Goal: Information Seeking & Learning: Understand process/instructions

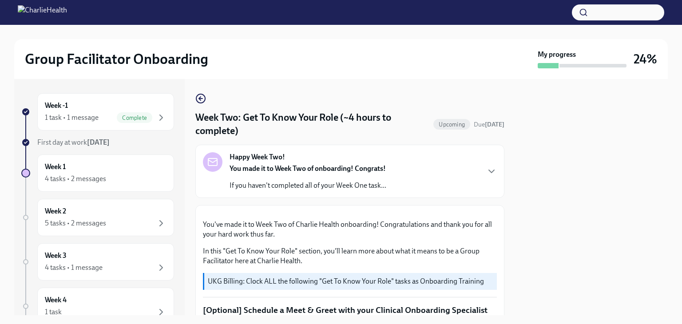
scroll to position [455, 0]
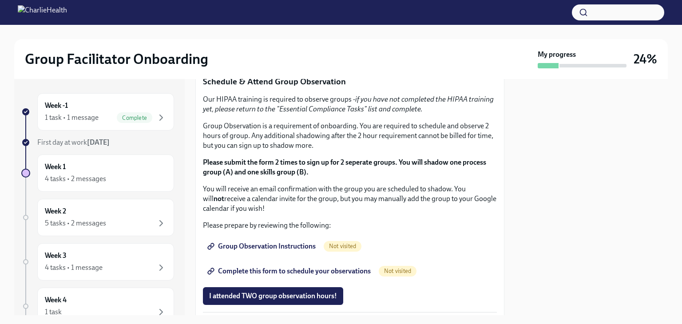
click at [286, 57] on span "I completed these three Docebo courses!" at bounding box center [271, 52] width 125 height 9
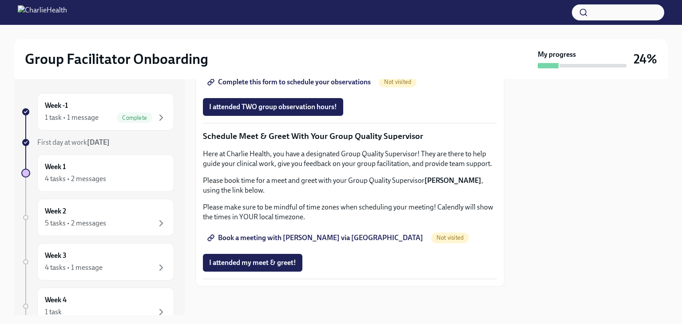
scroll to position [690, 0]
click at [256, 62] on span "Group Observation Instructions" at bounding box center [262, 57] width 107 height 9
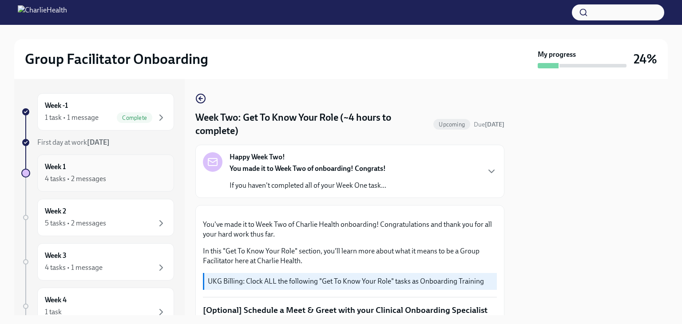
click at [80, 184] on div "Week 1 4 tasks • 2 messages" at bounding box center [105, 172] width 137 height 37
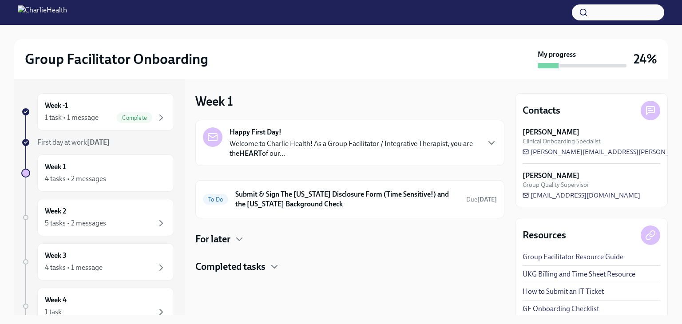
click at [261, 267] on h4 "Completed tasks" at bounding box center [230, 266] width 70 height 13
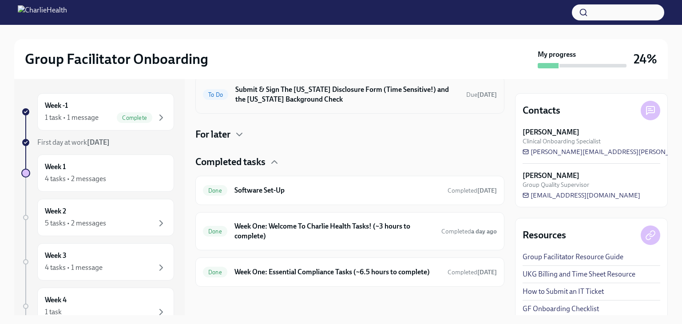
scroll to position [113, 0]
click at [383, 267] on h6 "Week One: Essential Compliance Tasks (~6.5 hours to complete)" at bounding box center [337, 272] width 206 height 10
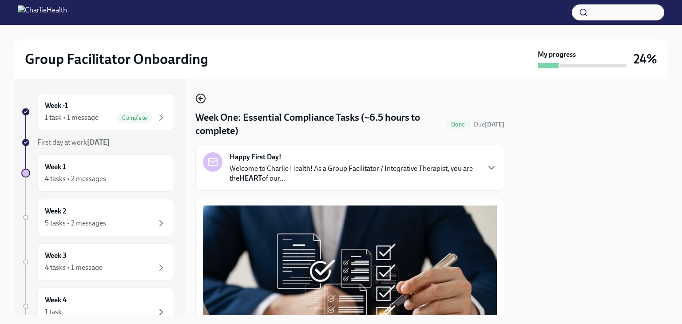
click at [204, 96] on icon "button" at bounding box center [200, 98] width 11 height 11
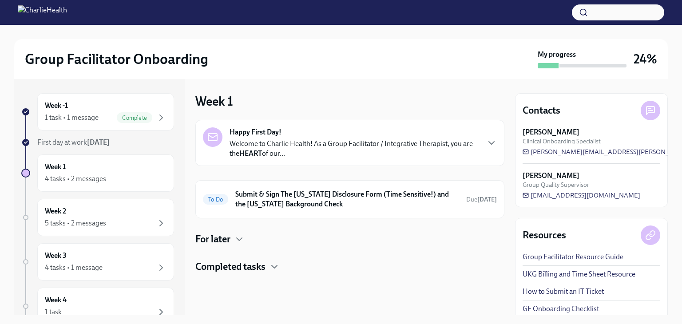
click at [252, 266] on h4 "Completed tasks" at bounding box center [230, 266] width 70 height 13
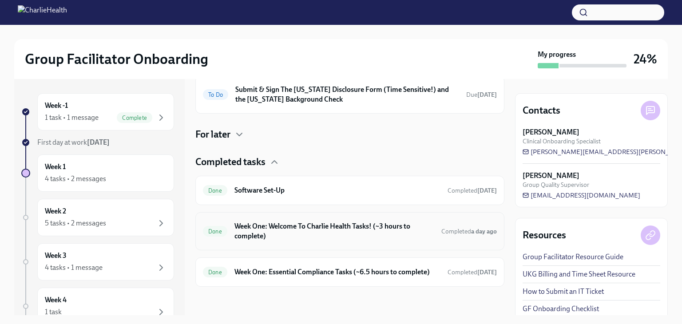
click at [263, 222] on h6 "Week One: Welcome To Charlie Health Tasks! (~3 hours to complete)" at bounding box center [334, 232] width 200 height 20
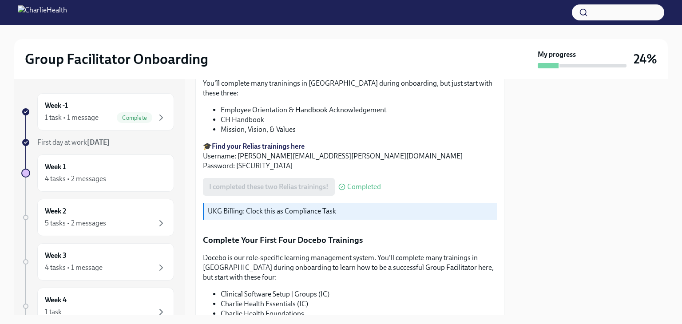
scroll to position [1195, 0]
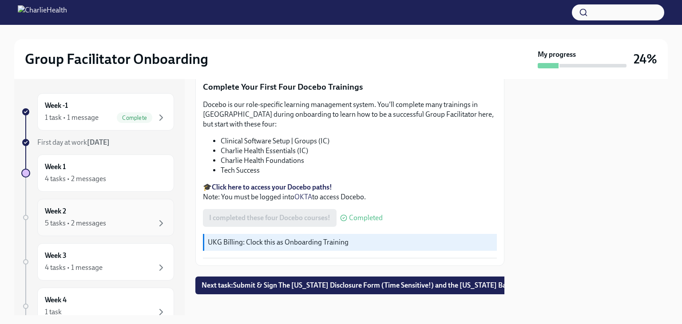
click at [110, 216] on div "Week 2 5 tasks • 2 messages" at bounding box center [106, 217] width 122 height 22
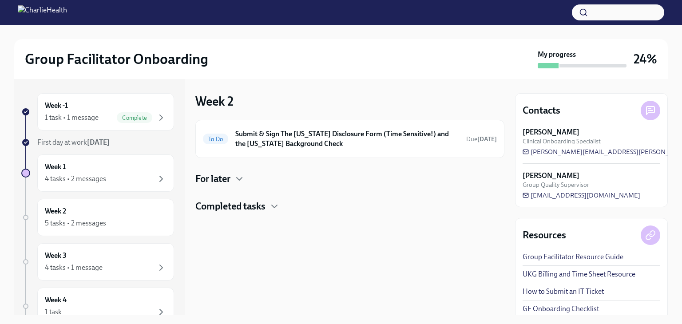
click at [241, 203] on h4 "Completed tasks" at bounding box center [230, 206] width 70 height 13
click at [358, 235] on h6 "Week Two: Core Compliance Tasks (~ 4 hours)" at bounding box center [337, 235] width 206 height 10
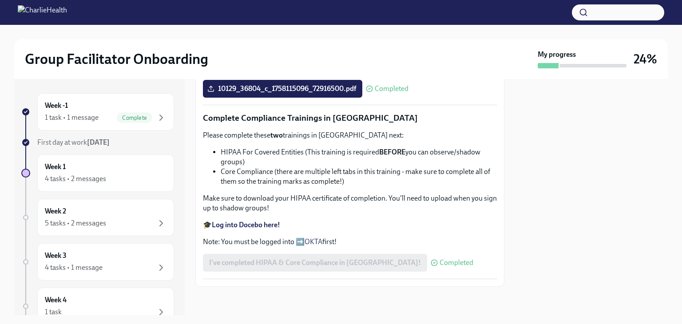
scroll to position [524, 0]
click at [86, 180] on div "4 tasks • 2 messages" at bounding box center [75, 179] width 61 height 10
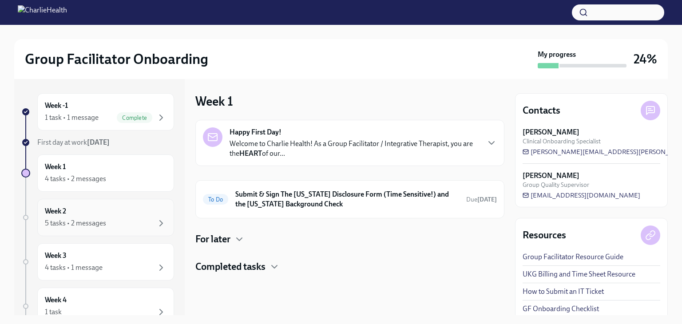
click at [83, 224] on div "5 tasks • 2 messages" at bounding box center [75, 223] width 61 height 10
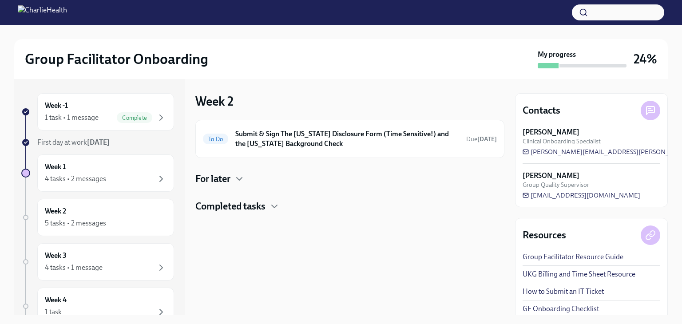
click at [241, 201] on h4 "Completed tasks" at bounding box center [230, 206] width 70 height 13
click at [218, 180] on h4 "For later" at bounding box center [212, 178] width 35 height 13
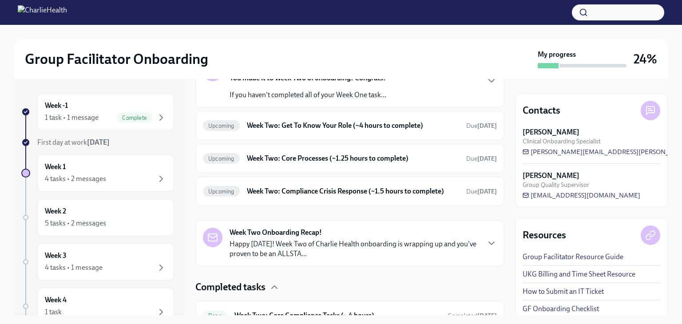
scroll to position [140, 0]
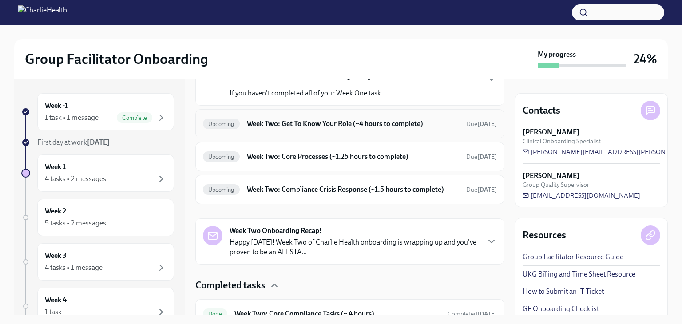
click at [333, 118] on div "Upcoming Week Two: Get To Know Your Role (~4 hours to complete) Due [DATE]" at bounding box center [350, 124] width 294 height 14
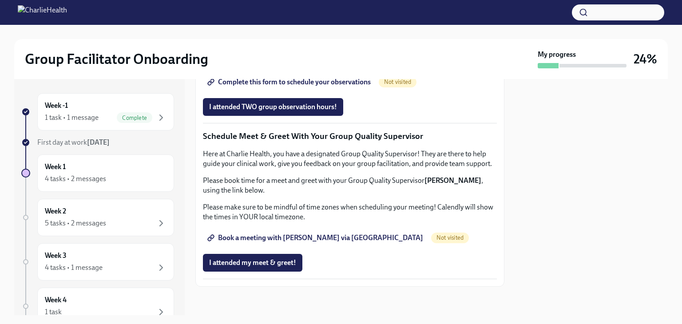
scroll to position [736, 0]
click at [329, 87] on span "Complete this form to schedule your observations" at bounding box center [290, 82] width 162 height 9
click at [297, 242] on span "Book a meeting with [PERSON_NAME] via [GEOGRAPHIC_DATA]" at bounding box center [316, 238] width 214 height 9
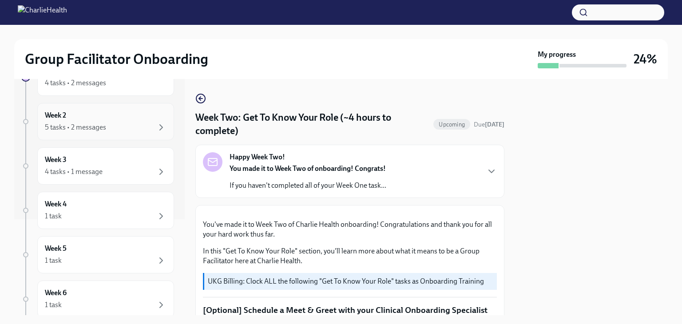
scroll to position [99, 0]
click at [80, 210] on div "1 task" at bounding box center [106, 212] width 122 height 11
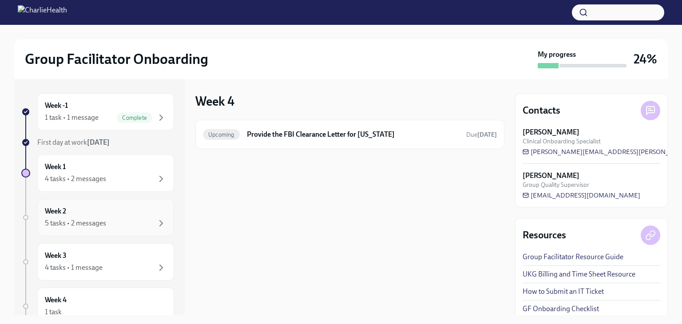
click at [89, 214] on div "Week 2 5 tasks • 2 messages" at bounding box center [106, 217] width 122 height 22
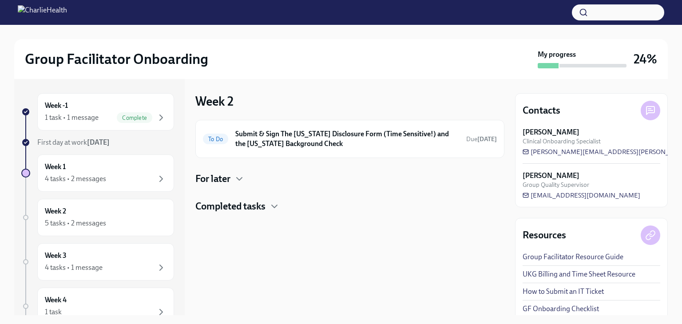
click at [215, 179] on h4 "For later" at bounding box center [212, 178] width 35 height 13
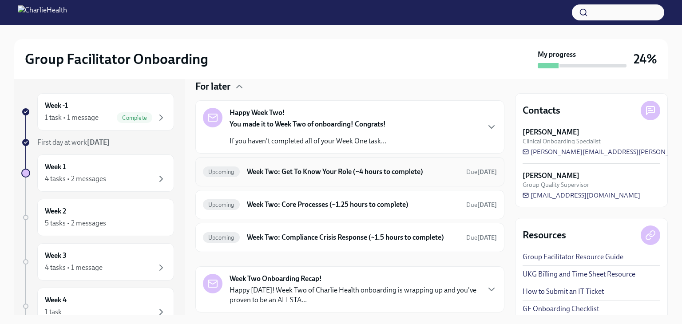
scroll to position [92, 0]
click at [316, 174] on h6 "Week Two: Get To Know Your Role (~4 hours to complete)" at bounding box center [353, 172] width 212 height 10
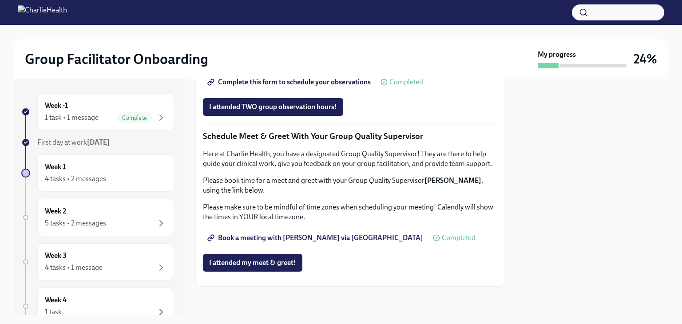
scroll to position [859, 0]
click at [110, 252] on div "Week 3 4 tasks • 1 message" at bounding box center [106, 262] width 122 height 22
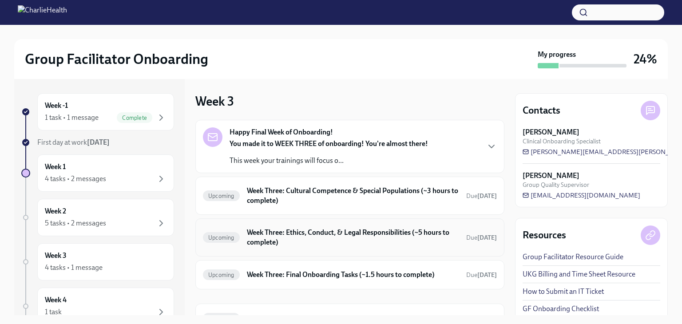
scroll to position [45, 0]
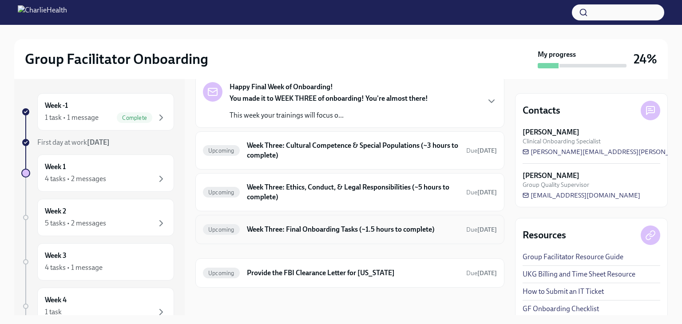
click at [347, 230] on h6 "Week Three: Final Onboarding Tasks (~1.5 hours to complete)" at bounding box center [353, 230] width 212 height 10
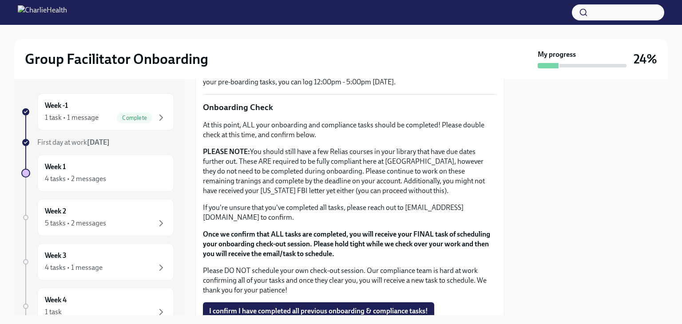
scroll to position [750, 0]
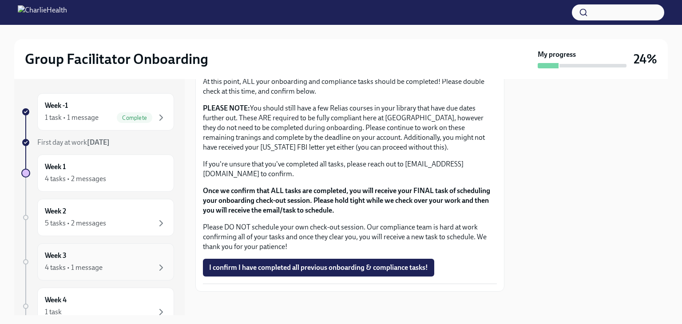
click at [97, 259] on div "Week 3 4 tasks • 1 message" at bounding box center [106, 262] width 122 height 22
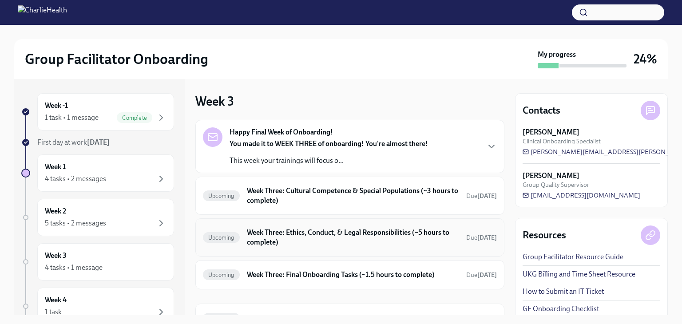
click at [293, 241] on h6 "Week Three: Ethics, Conduct, & Legal Responsibilities (~5 hours to complete)" at bounding box center [353, 238] width 212 height 20
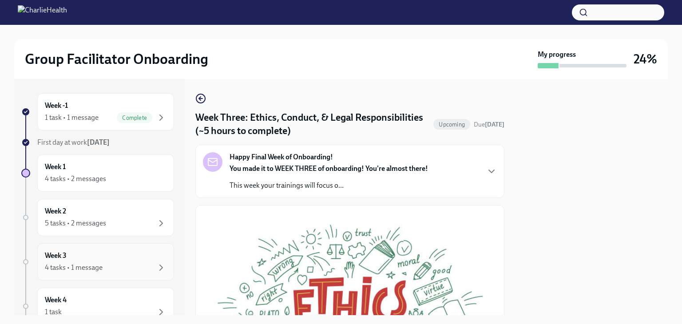
click at [108, 252] on div "Week 3 4 tasks • 1 message" at bounding box center [106, 262] width 122 height 22
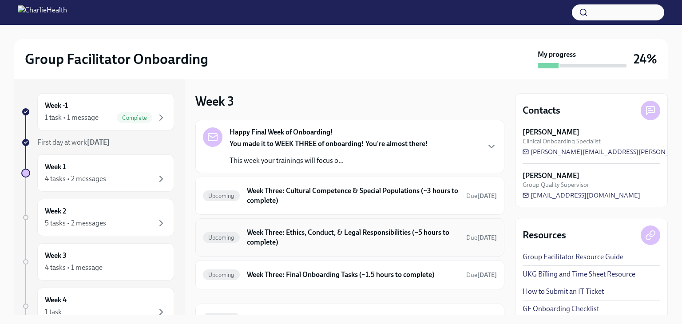
scroll to position [45, 0]
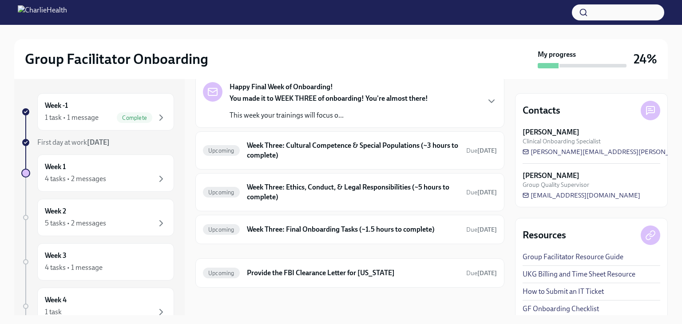
click at [271, 108] on div "You made it to WEEK THREE of onboarding! You're almost there! This week your tr…" at bounding box center [329, 107] width 198 height 27
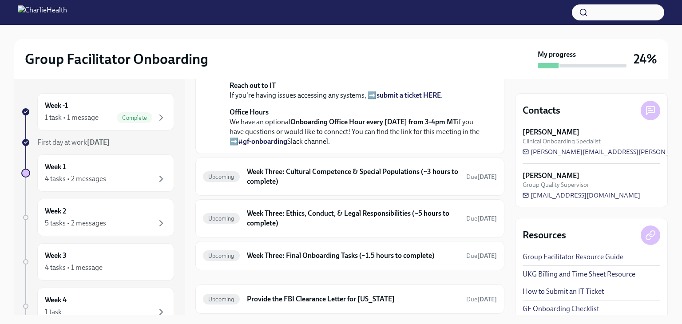
scroll to position [228, 0]
click at [118, 251] on div "Week 3 4 tasks • 1 message" at bounding box center [106, 262] width 122 height 22
click at [94, 262] on div "4 tasks • 1 message" at bounding box center [106, 267] width 122 height 11
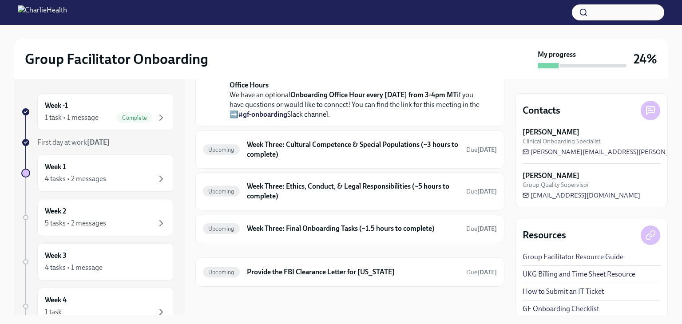
scroll to position [389, 0]
click at [322, 234] on h6 "Week Three: Final Onboarding Tasks (~1.5 hours to complete)" at bounding box center [353, 229] width 212 height 10
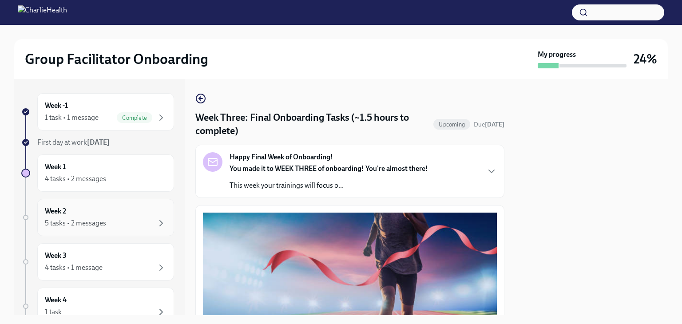
click at [99, 219] on div "5 tasks • 2 messages" at bounding box center [75, 223] width 61 height 10
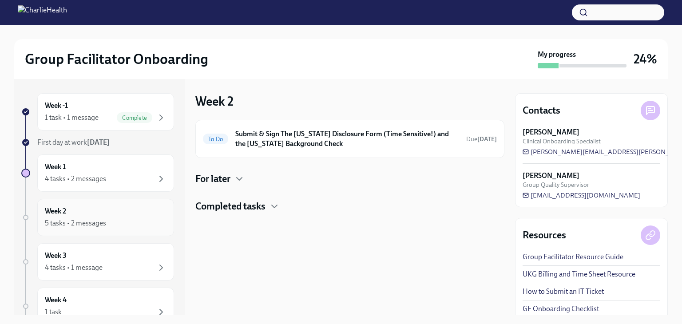
click at [88, 219] on div "5 tasks • 2 messages" at bounding box center [75, 223] width 61 height 10
click at [98, 214] on div "Week 2 5 tasks • 2 messages" at bounding box center [106, 217] width 122 height 22
click at [240, 207] on h4 "Completed tasks" at bounding box center [230, 206] width 70 height 13
click at [266, 232] on h6 "Week Two: Core Compliance Tasks (~ 4 hours)" at bounding box center [337, 235] width 206 height 10
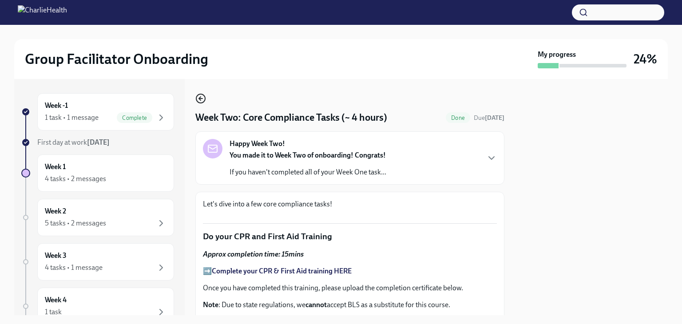
click at [198, 99] on icon "button" at bounding box center [200, 98] width 11 height 11
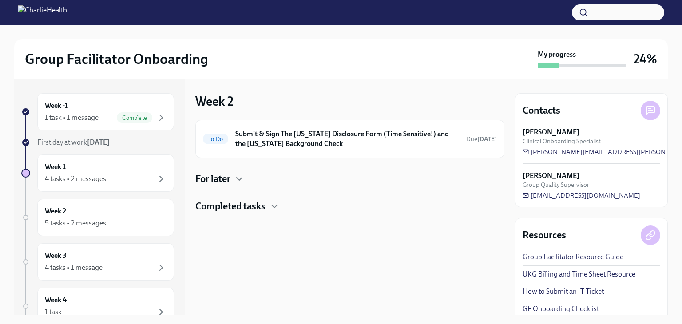
click at [222, 214] on div at bounding box center [349, 227] width 309 height 28
click at [220, 209] on h4 "Completed tasks" at bounding box center [230, 206] width 70 height 13
click at [201, 178] on h4 "For later" at bounding box center [212, 178] width 35 height 13
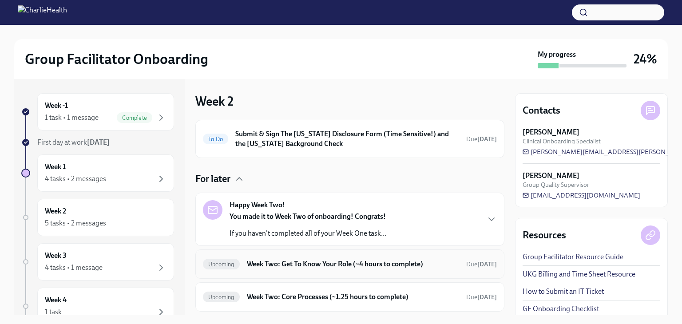
click at [300, 266] on h6 "Week Two: Get To Know Your Role (~4 hours to complete)" at bounding box center [353, 264] width 212 height 10
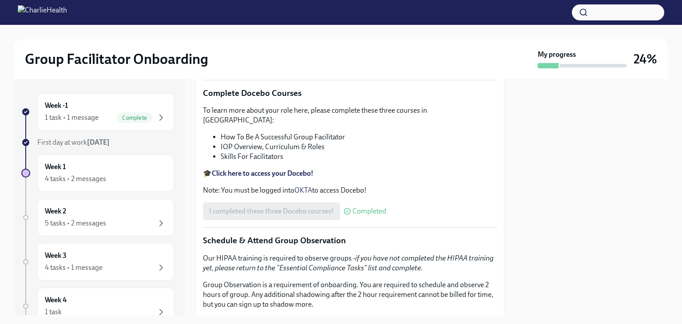
scroll to position [322, 0]
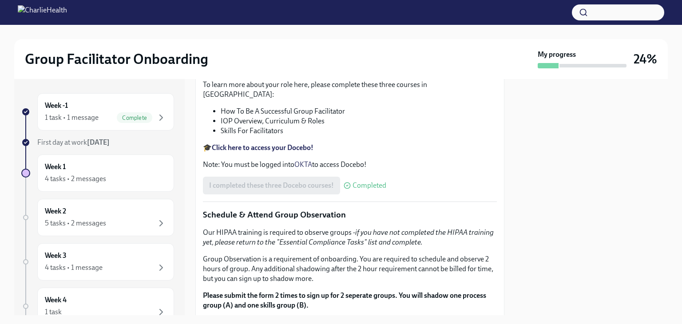
click at [289, 47] on p "Feel free to schedule an optional Meet & Greet with your Clinical Onboarding Sp…" at bounding box center [350, 38] width 294 height 20
drag, startPoint x: 289, startPoint y: 258, endPoint x: 467, endPoint y: 264, distance: 177.6
click at [467, 264] on div "You've made it to Week Two of Charlie Health onboarding! Congratulations and th…" at bounding box center [350, 245] width 294 height 711
copy p "[URL][DOMAIN_NAME][PERSON_NAME]"
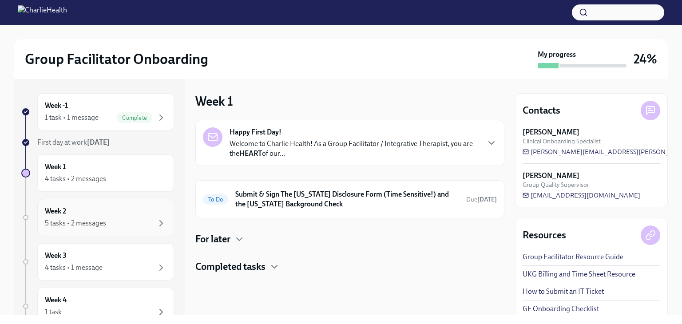
click at [69, 218] on div "5 tasks • 2 messages" at bounding box center [75, 223] width 61 height 10
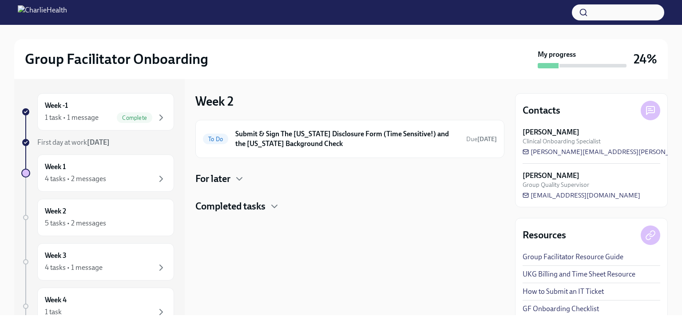
click at [236, 201] on h4 "Completed tasks" at bounding box center [230, 206] width 70 height 13
click at [233, 181] on div "For later" at bounding box center [349, 178] width 309 height 13
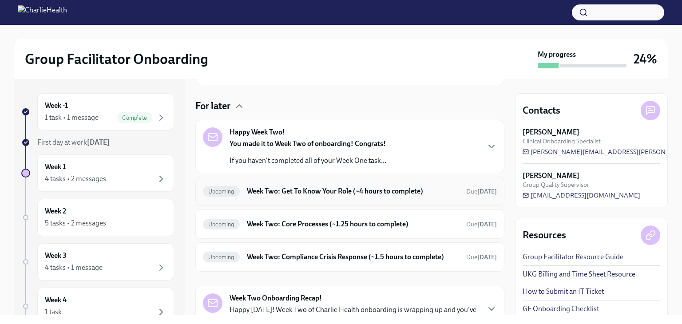
scroll to position [80, 0]
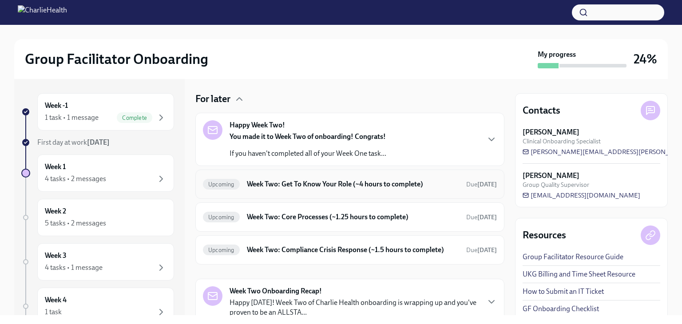
click at [321, 186] on h6 "Week Two: Get To Know Your Role (~4 hours to complete)" at bounding box center [353, 184] width 212 height 10
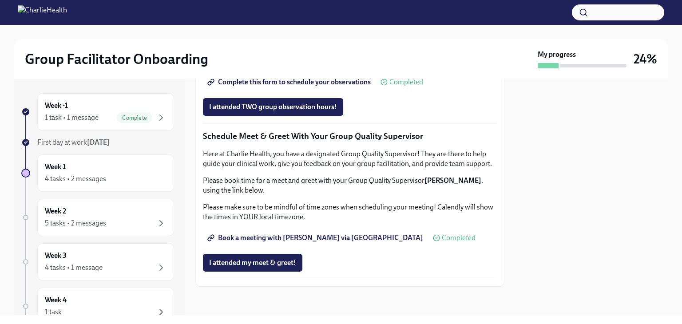
scroll to position [692, 0]
click at [330, 87] on span "Complete this form to schedule your observations" at bounding box center [290, 82] width 162 height 9
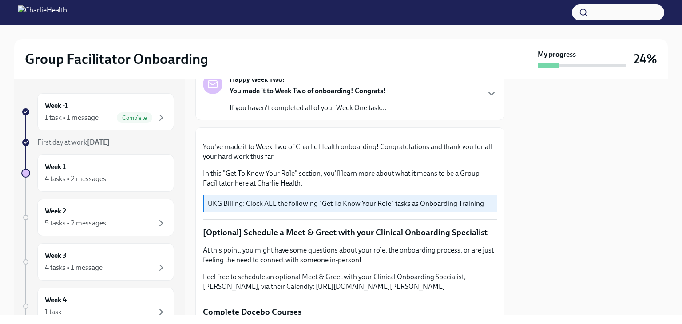
scroll to position [0, 0]
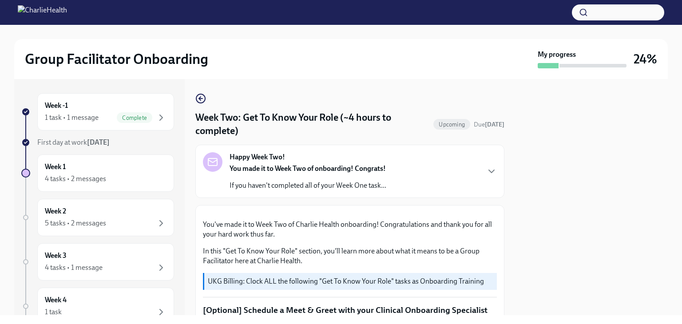
click at [284, 178] on div "You made it to Week Two of onboarding! Congrats! If you haven't completed all o…" at bounding box center [308, 177] width 157 height 27
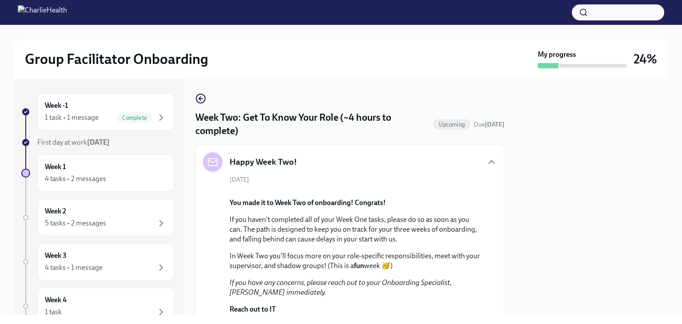
click at [283, 158] on h5 "Happy Week Two!" at bounding box center [263, 162] width 67 height 12
click at [486, 158] on icon "button" at bounding box center [491, 162] width 11 height 11
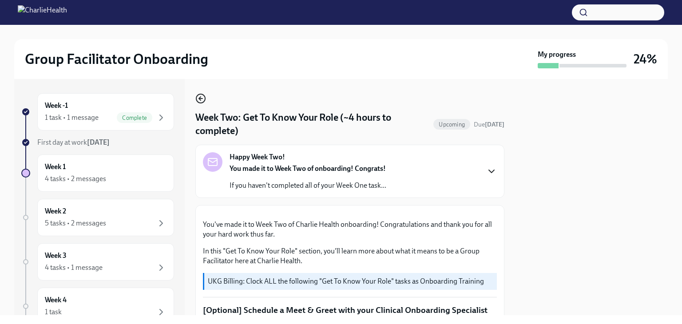
click at [197, 98] on icon "button" at bounding box center [200, 98] width 11 height 11
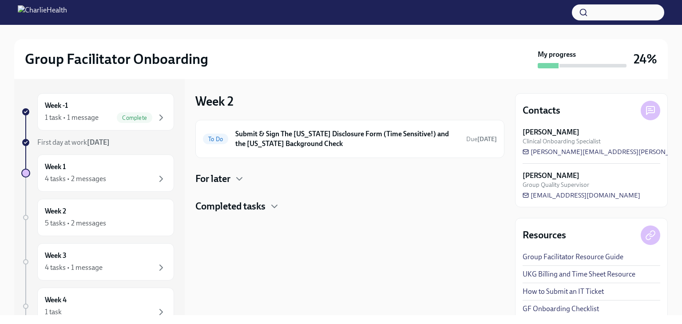
click at [214, 183] on h4 "For later" at bounding box center [212, 178] width 35 height 13
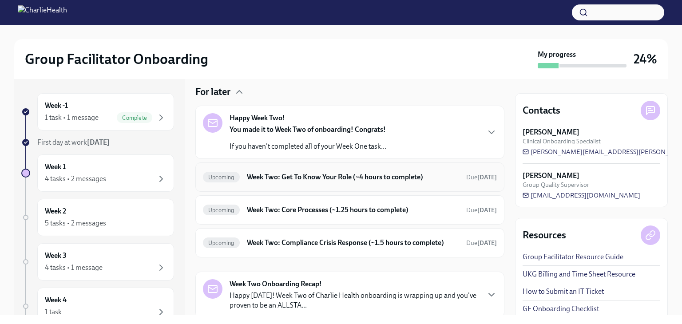
scroll to position [87, 0]
click at [357, 206] on h6 "Week Two: Core Processes (~1.25 hours to complete)" at bounding box center [353, 210] width 212 height 10
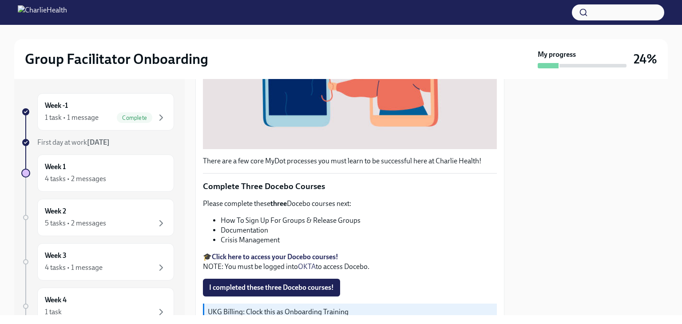
scroll to position [247, 0]
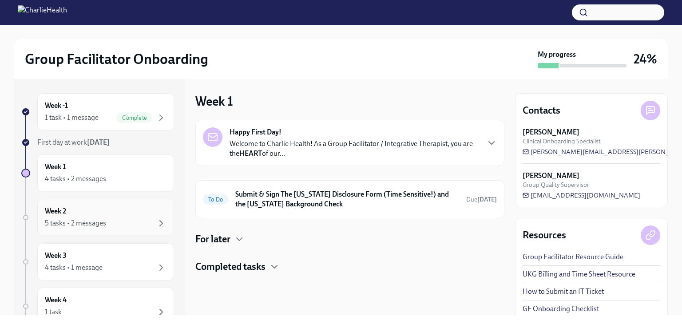
click at [118, 218] on div "5 tasks • 2 messages" at bounding box center [106, 223] width 122 height 11
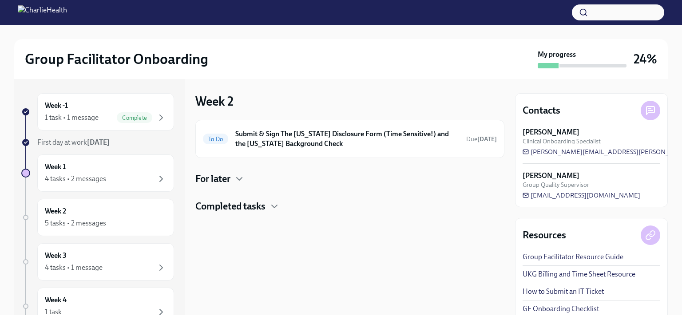
click at [226, 176] on h4 "For later" at bounding box center [212, 178] width 35 height 13
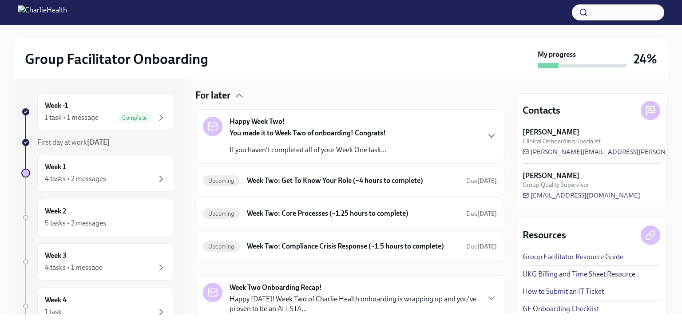
scroll to position [83, 0]
click at [355, 216] on h6 "Week Two: Core Processes (~1.25 hours to complete)" at bounding box center [353, 214] width 212 height 10
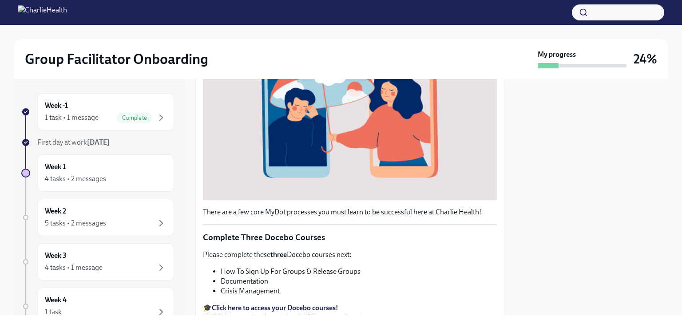
scroll to position [304, 0]
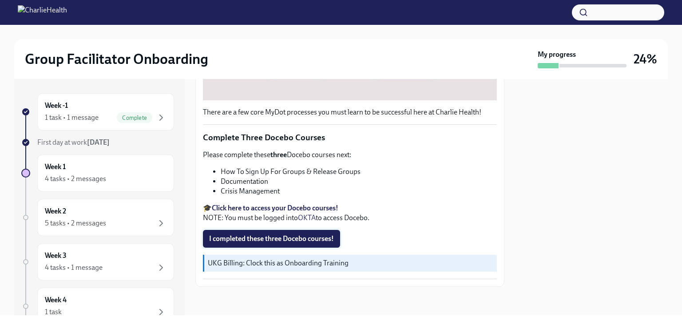
click at [272, 238] on span "I completed these three Docebo courses!" at bounding box center [271, 238] width 125 height 9
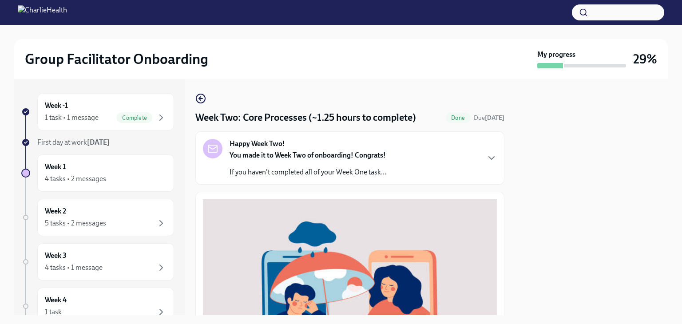
click at [408, 166] on div "Happy Week Two! You made it to Week Two of onboarding! Congrats! If you haven't…" at bounding box center [350, 158] width 294 height 38
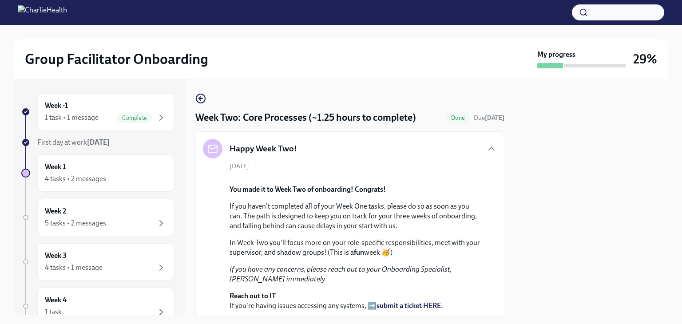
click at [425, 160] on div "Happy Week Two! September 22nd You made it to Week Two of onboarding! Congrats!…" at bounding box center [350, 248] width 294 height 218
click at [486, 148] on icon "button" at bounding box center [491, 148] width 11 height 11
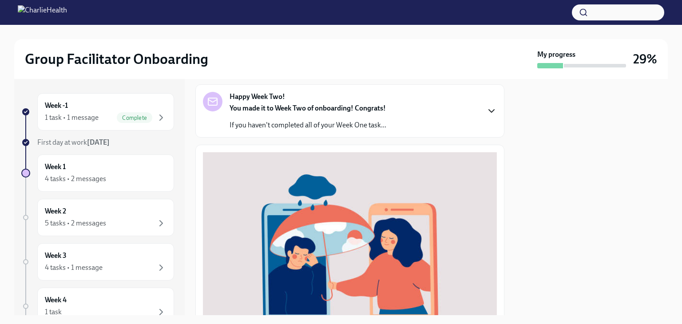
scroll to position [290, 0]
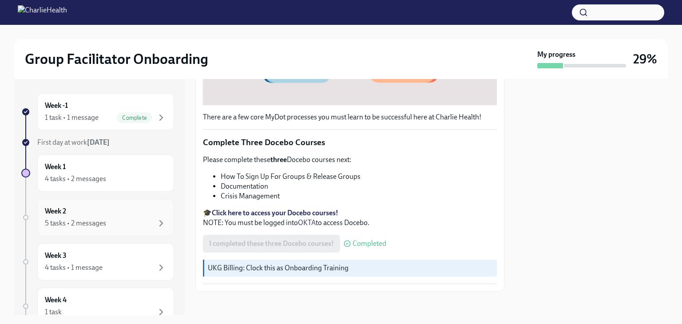
click at [75, 208] on div "Week 2 5 tasks • 2 messages" at bounding box center [106, 217] width 122 height 22
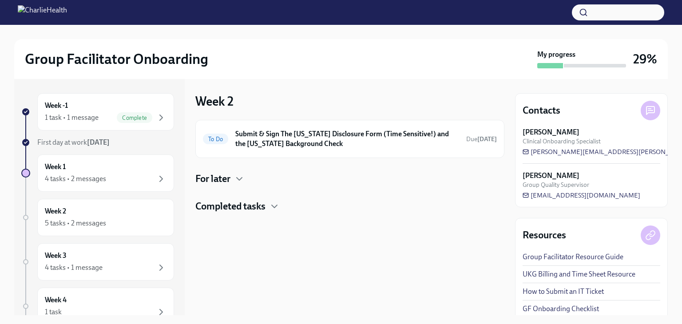
click at [220, 179] on h4 "For later" at bounding box center [212, 178] width 35 height 13
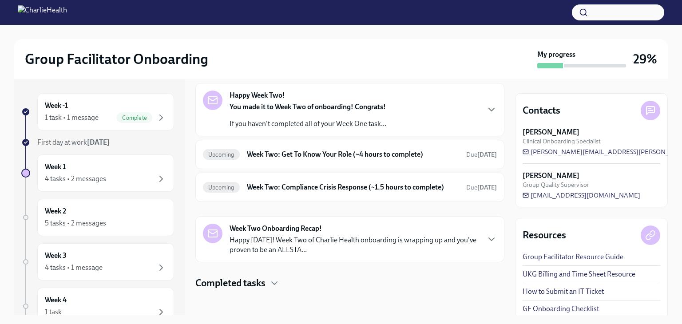
scroll to position [108, 0]
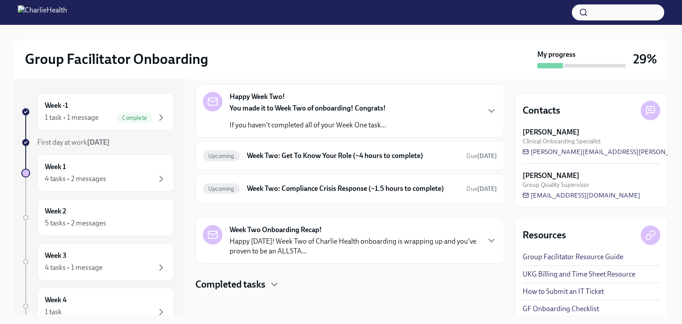
click at [257, 285] on h4 "Completed tasks" at bounding box center [230, 284] width 70 height 13
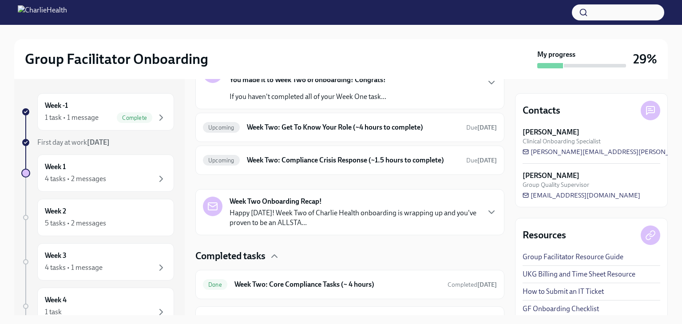
scroll to position [122, 0]
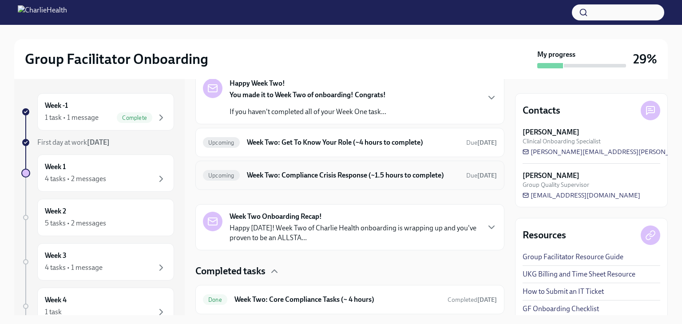
click at [316, 173] on h6 "Week Two: Compliance Crisis Response (~1.5 hours to complete)" at bounding box center [353, 175] width 212 height 10
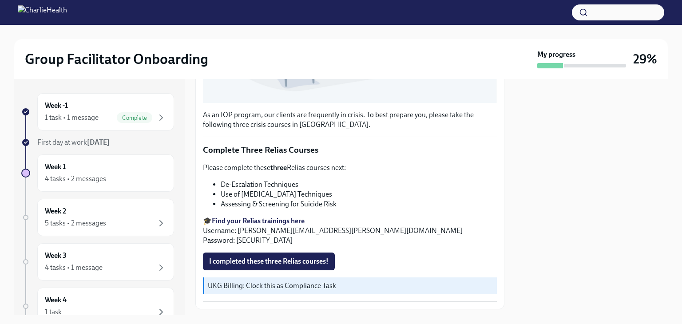
scroll to position [284, 0]
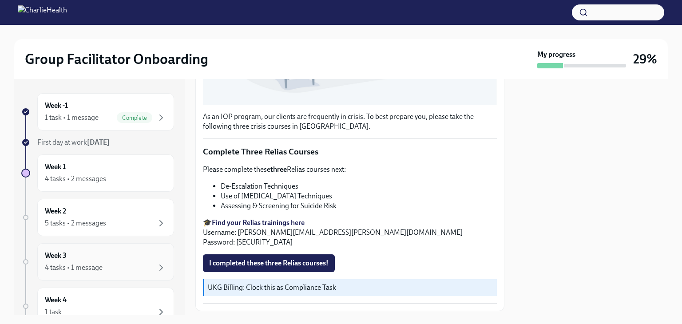
click at [98, 261] on div "Week 3 4 tasks • 1 message" at bounding box center [106, 262] width 122 height 22
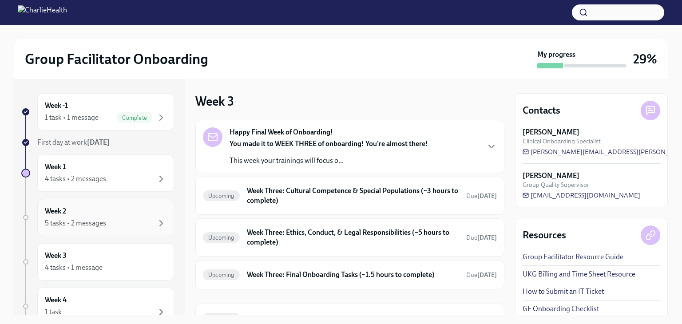
click at [83, 212] on div "Week 2 5 tasks • 2 messages" at bounding box center [106, 217] width 122 height 22
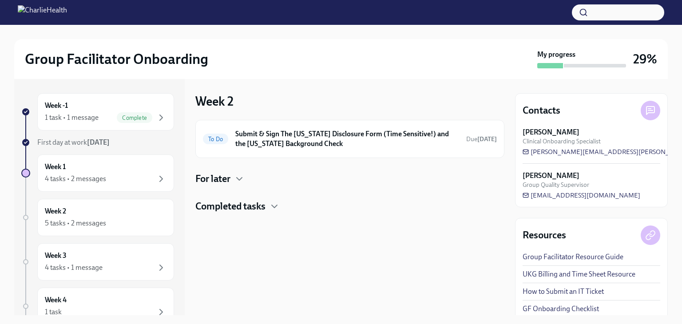
click at [225, 182] on h4 "For later" at bounding box center [212, 178] width 35 height 13
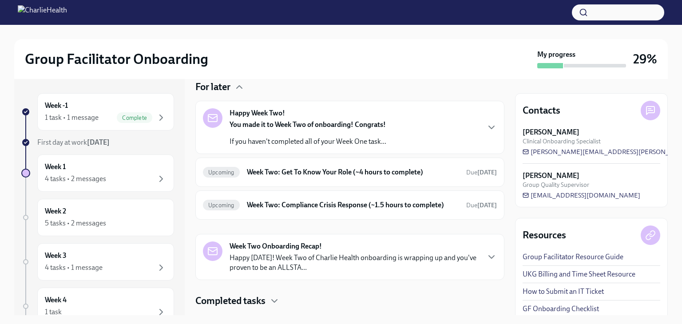
scroll to position [92, 0]
click at [293, 203] on h6 "Week Two: Compliance Crisis Response (~1.5 hours to complete)" at bounding box center [353, 205] width 212 height 10
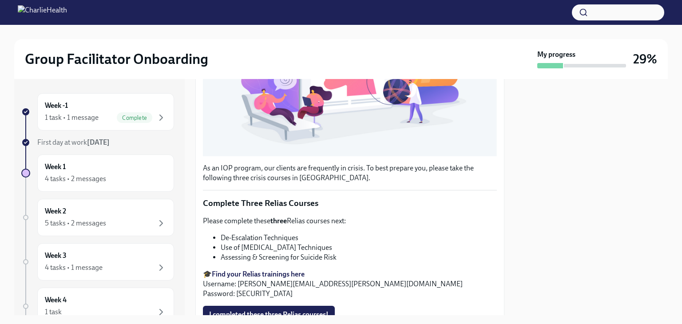
scroll to position [233, 0]
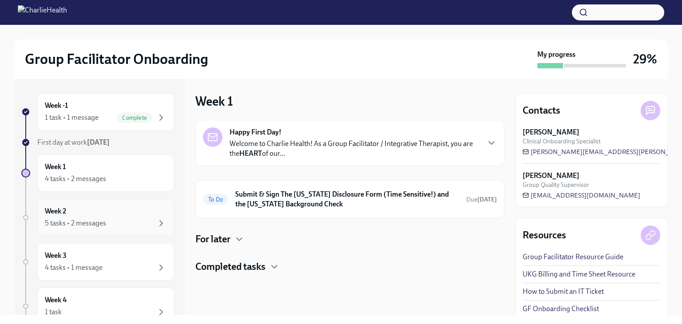
click at [105, 206] on div "Week 2 5 tasks • 2 messages" at bounding box center [106, 217] width 122 height 22
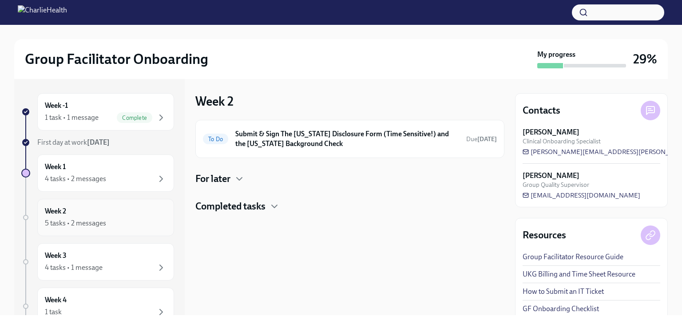
click at [85, 219] on div "5 tasks • 2 messages" at bounding box center [75, 223] width 61 height 10
click at [218, 173] on h4 "For later" at bounding box center [212, 178] width 35 height 13
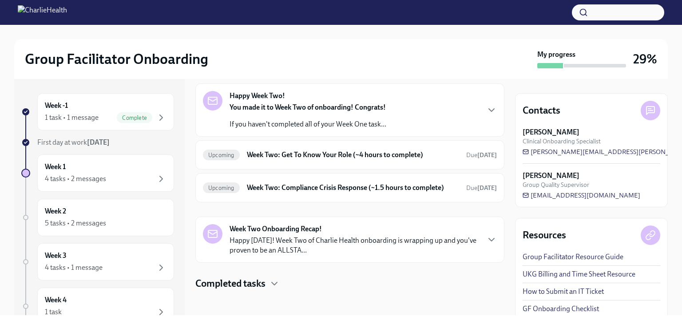
scroll to position [111, 0]
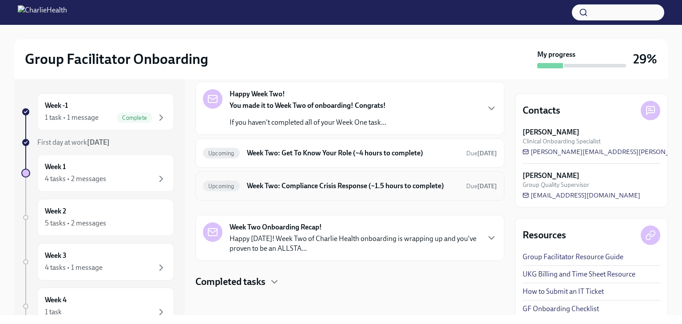
click at [322, 190] on div "Upcoming Week Two: Compliance Crisis Response (~1.5 hours to complete) Due in 1…" at bounding box center [350, 186] width 294 height 14
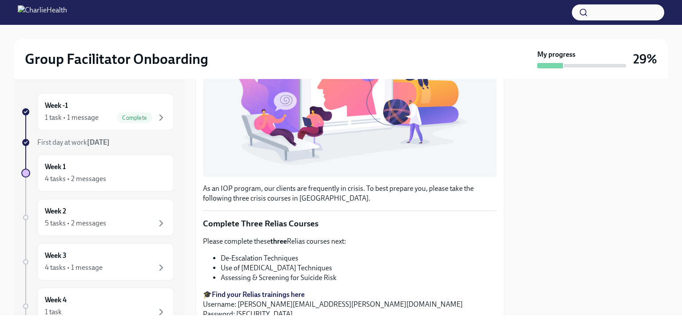
scroll to position [264, 0]
